Goal: Submit feedback/report problem

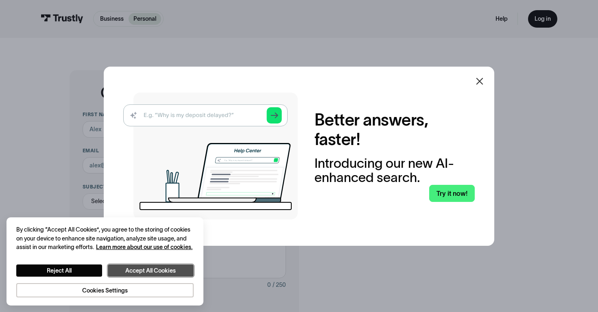
click at [152, 275] on button "Accept All Cookies" at bounding box center [151, 271] width 86 height 12
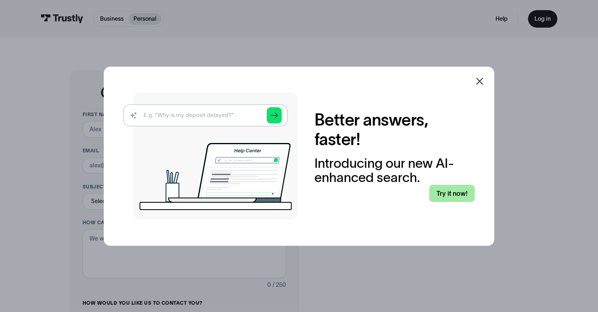
click at [445, 190] on link "Try it now!" at bounding box center [451, 193] width 45 height 17
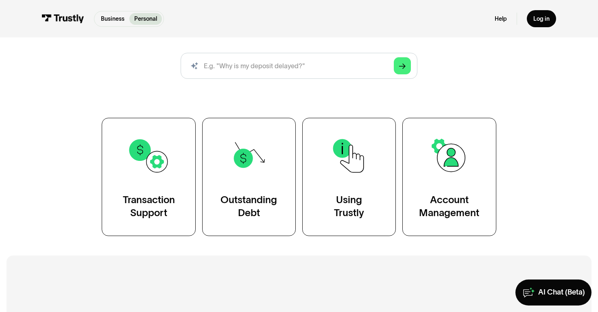
scroll to position [96, 0]
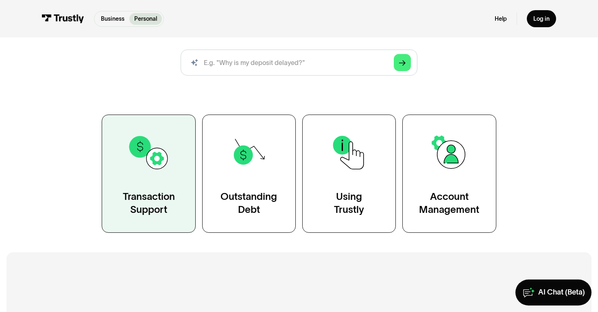
click at [176, 177] on link "Transaction Support" at bounding box center [149, 174] width 94 height 118
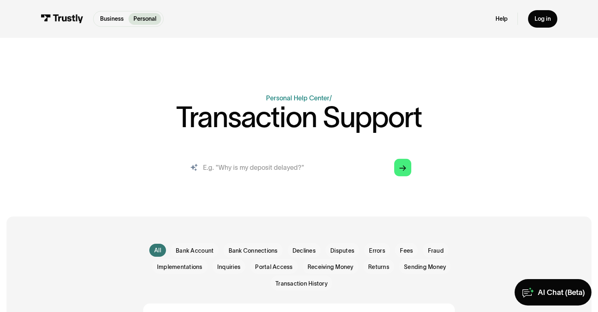
click at [303, 175] on input "search" at bounding box center [299, 168] width 238 height 26
click at [307, 166] on input "search" at bounding box center [299, 168] width 238 height 26
type input "deposit error"
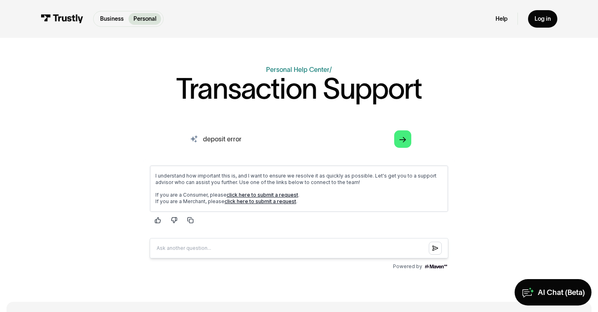
scroll to position [29, 0]
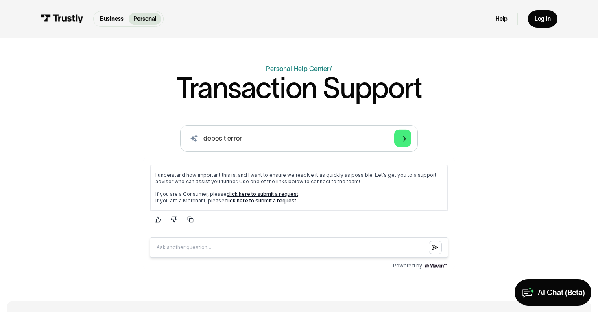
click at [263, 193] on link "click here to submit a request" at bounding box center [263, 194] width 72 height 6
